Goal: Task Accomplishment & Management: Understand process/instructions

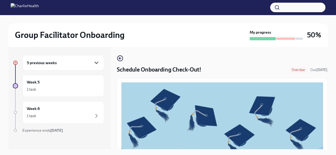
click at [93, 61] on icon "button" at bounding box center [96, 63] width 6 height 6
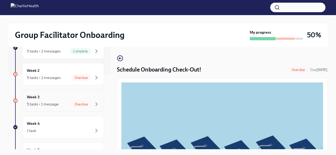
scroll to position [73, 0]
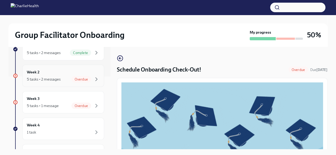
click at [79, 79] on span "Overdue" at bounding box center [81, 79] width 20 height 4
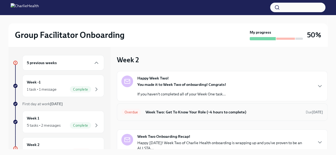
click at [133, 111] on span "Overdue" at bounding box center [131, 112] width 20 height 4
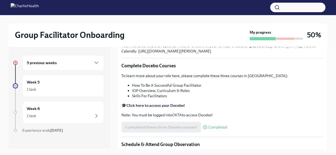
scroll to position [144, 0]
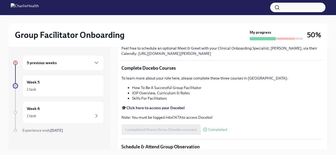
click at [95, 63] on div "5 previous weeks" at bounding box center [63, 62] width 82 height 15
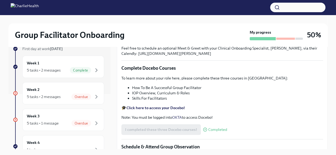
scroll to position [64, 0]
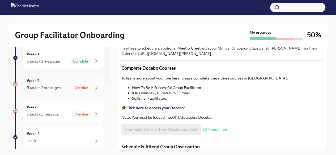
click at [80, 88] on span "Overdue" at bounding box center [81, 88] width 20 height 4
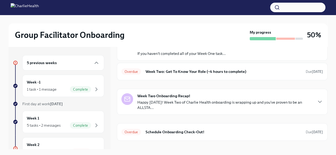
scroll to position [41, 0]
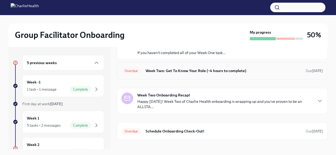
click at [132, 71] on span "Overdue" at bounding box center [131, 71] width 20 height 4
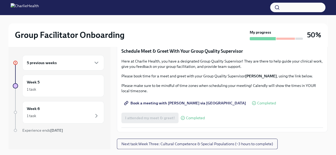
scroll to position [359, 0]
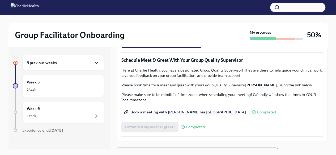
click at [93, 63] on icon "button" at bounding box center [96, 63] width 6 height 6
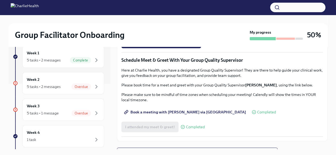
scroll to position [58, 0]
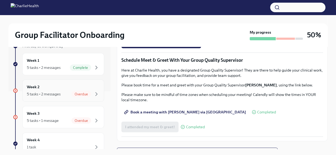
click at [78, 93] on span "Overdue" at bounding box center [81, 94] width 20 height 4
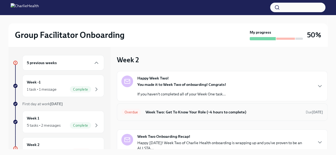
click at [171, 112] on h6 "Week Two: Get To Know Your Role (~4 hours to complete)" at bounding box center [223, 112] width 156 height 6
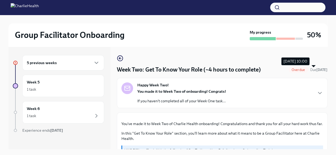
drag, startPoint x: 322, startPoint y: 59, endPoint x: 321, endPoint y: 70, distance: 11.2
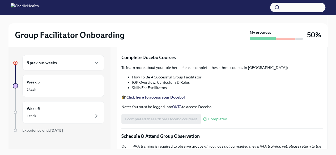
scroll to position [143, 0]
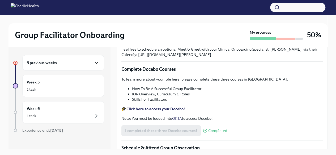
click at [93, 60] on icon "button" at bounding box center [96, 63] width 6 height 6
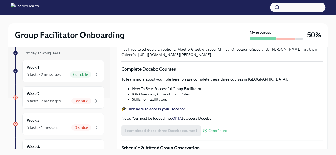
scroll to position [52, 0]
